Goal: Navigation & Orientation: Find specific page/section

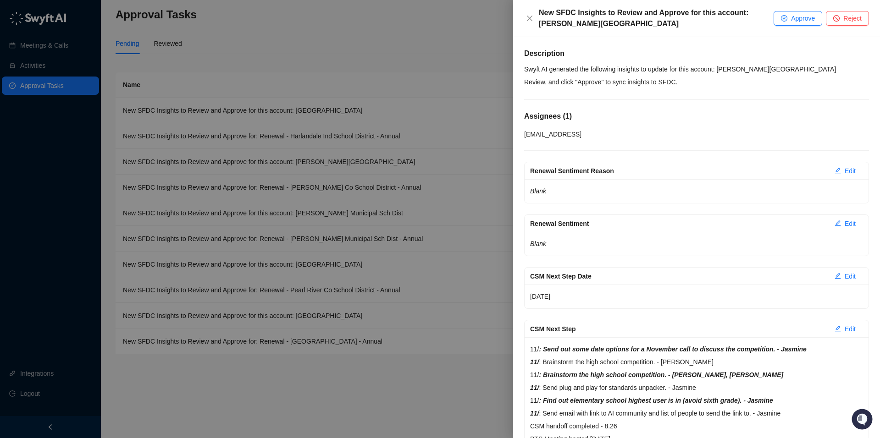
scroll to position [222, 0]
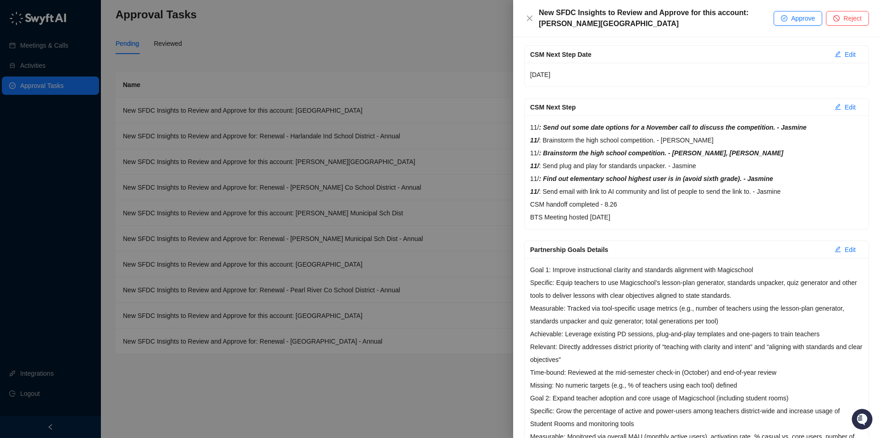
click at [61, 61] on div at bounding box center [440, 219] width 880 height 438
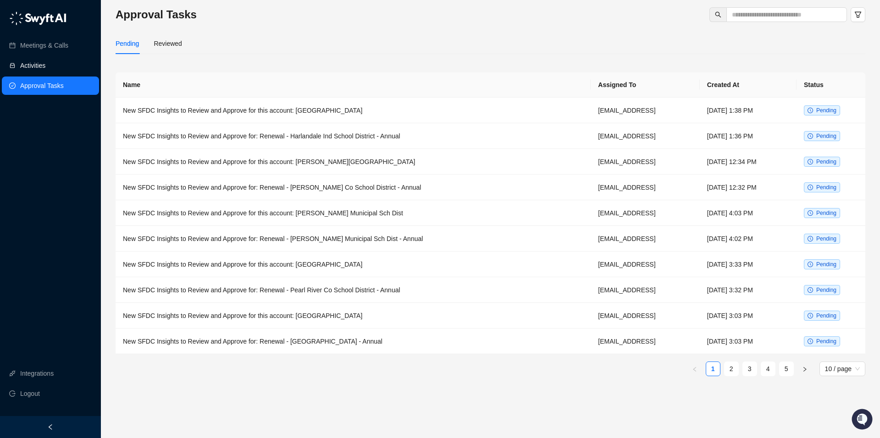
click at [45, 67] on link "Activities" at bounding box center [32, 65] width 25 height 18
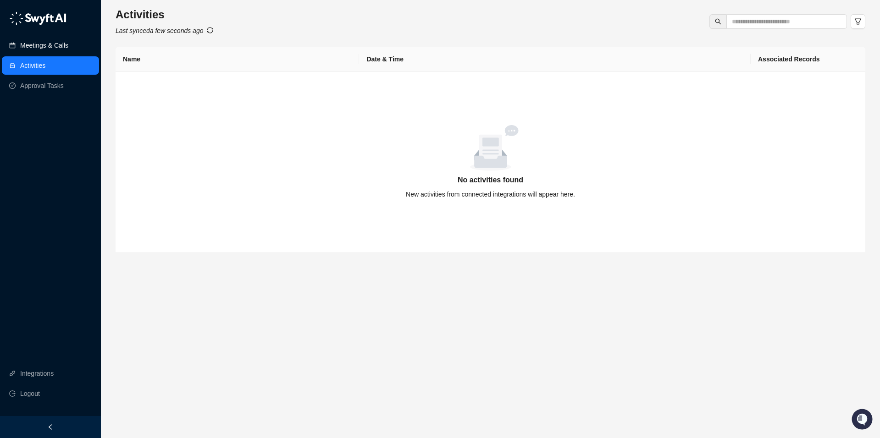
click at [47, 41] on link "Meetings & Calls" at bounding box center [44, 45] width 48 height 18
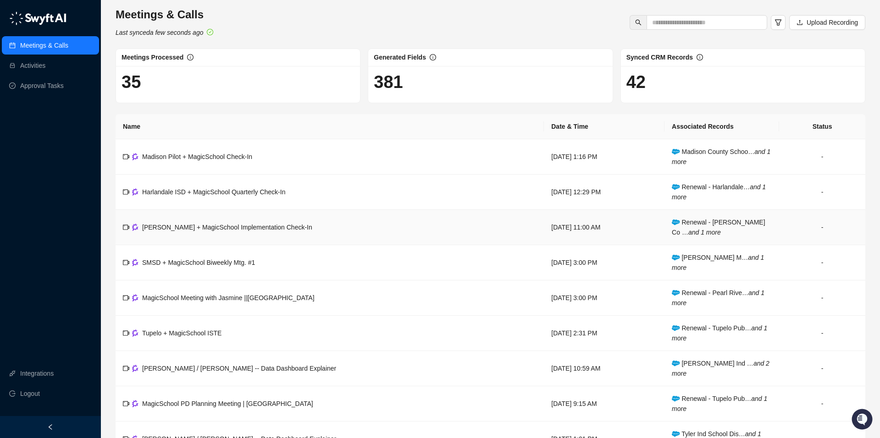
click at [243, 225] on span "[PERSON_NAME] + MagicSchool Implementation Check-In" at bounding box center [227, 227] width 170 height 7
